Goal: Task Accomplishment & Management: Manage account settings

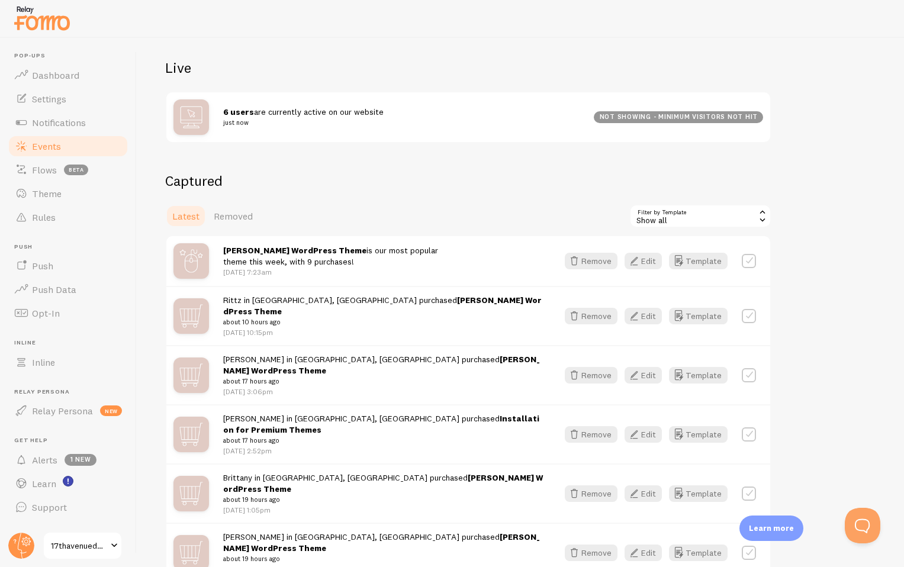
scroll to position [143, 0]
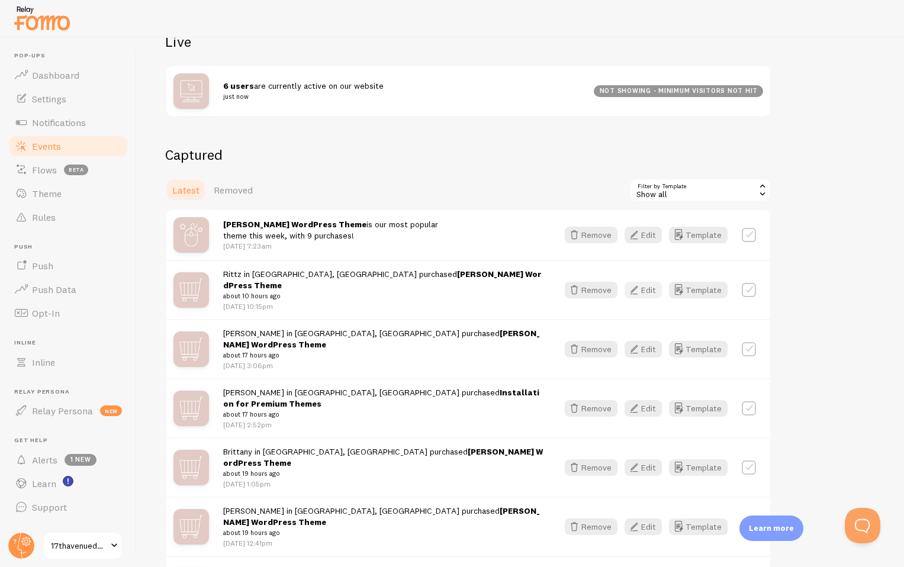
click at [651, 282] on button "Edit" at bounding box center [643, 290] width 37 height 17
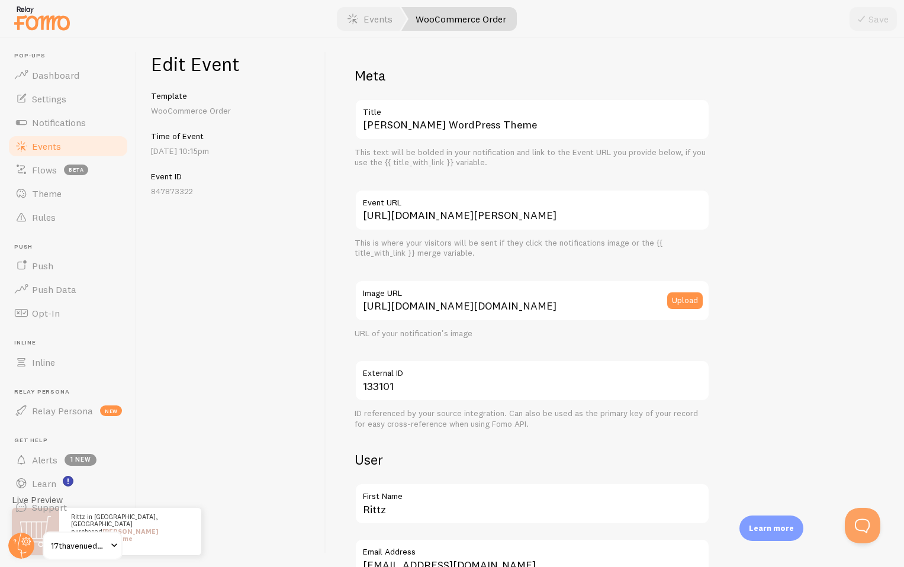
scroll to position [84, 0]
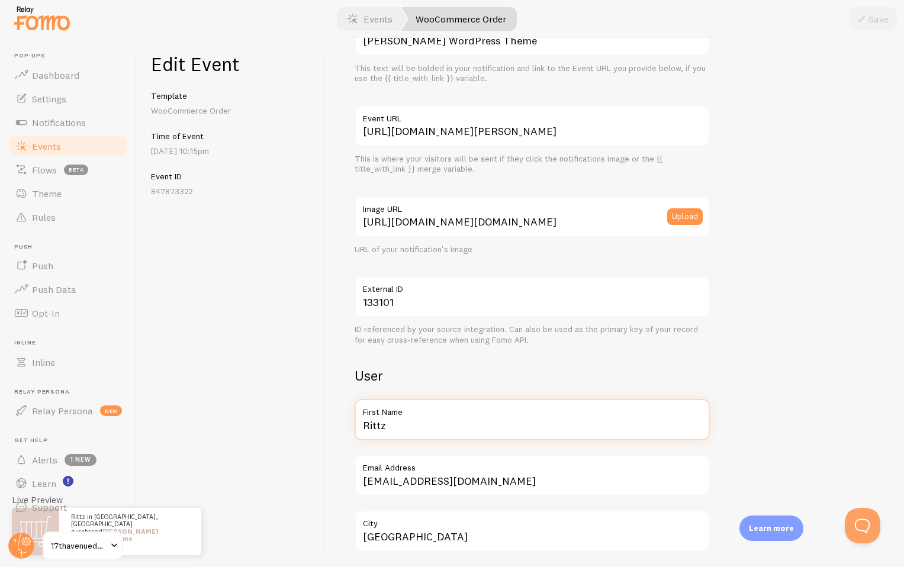
drag, startPoint x: 398, startPoint y: 428, endPoint x: 320, endPoint y: 424, distance: 77.7
click at [320, 424] on div "Edit Event Template WooCommerce Order Time of Event [DATE] 10:15pm Event ID 847…" at bounding box center [521, 303] width 768 height 530
type input "[PERSON_NAME]"
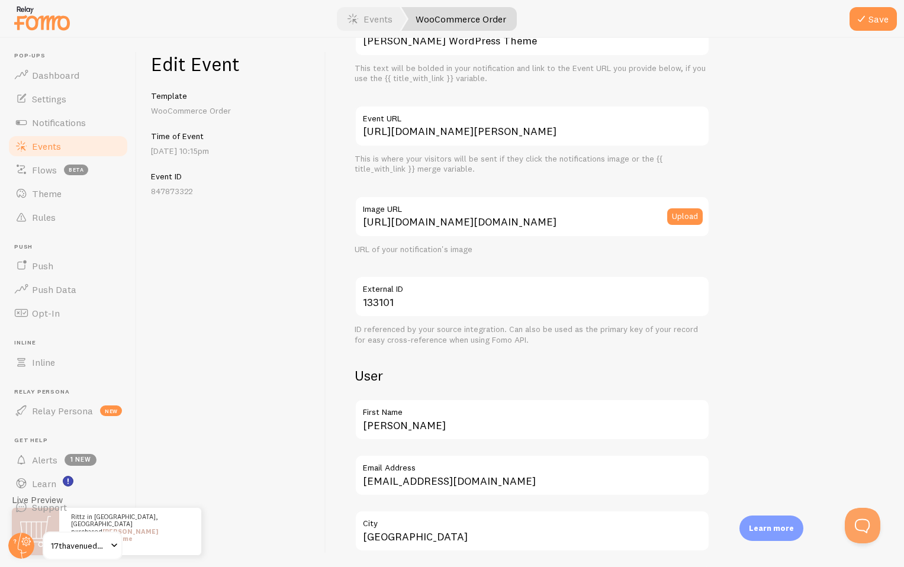
click at [344, 420] on div "Meta [PERSON_NAME] WordPress Theme Title This text will be bolded in your notif…" at bounding box center [615, 303] width 578 height 530
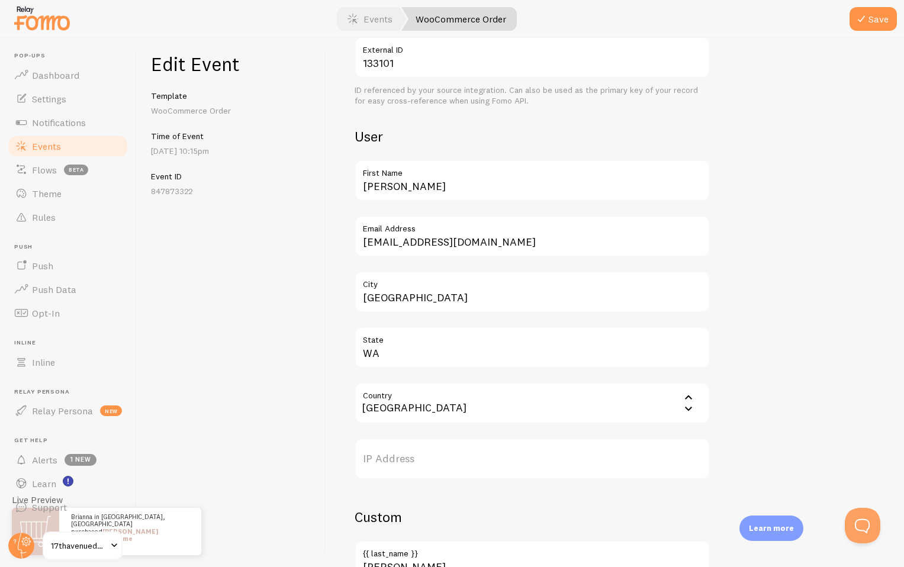
scroll to position [324, 0]
drag, startPoint x: 429, startPoint y: 300, endPoint x: 323, endPoint y: 299, distance: 106.0
click at [323, 299] on div "Edit Event Template WooCommerce Order Time of Event [DATE] 10:15pm Event ID 847…" at bounding box center [521, 303] width 768 height 530
type input "[GEOGRAPHIC_DATA]"
click at [330, 320] on div "Meta [PERSON_NAME] WordPress Theme Title This text will be bolded in your notif…" at bounding box center [615, 303] width 578 height 530
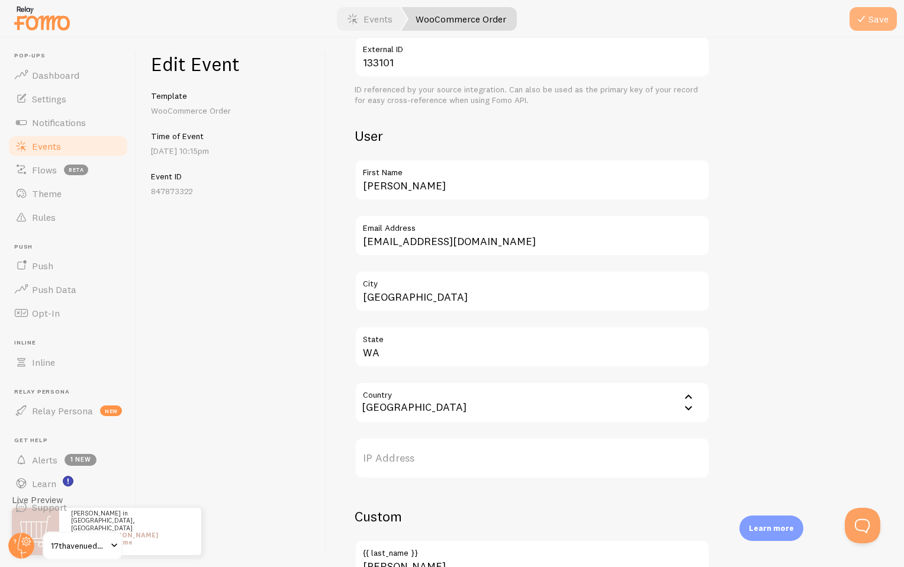
click at [868, 24] on icon "submit" at bounding box center [862, 19] width 14 height 14
click at [72, 150] on link "Events" at bounding box center [68, 146] width 122 height 24
